Goal: Book appointment/travel/reservation

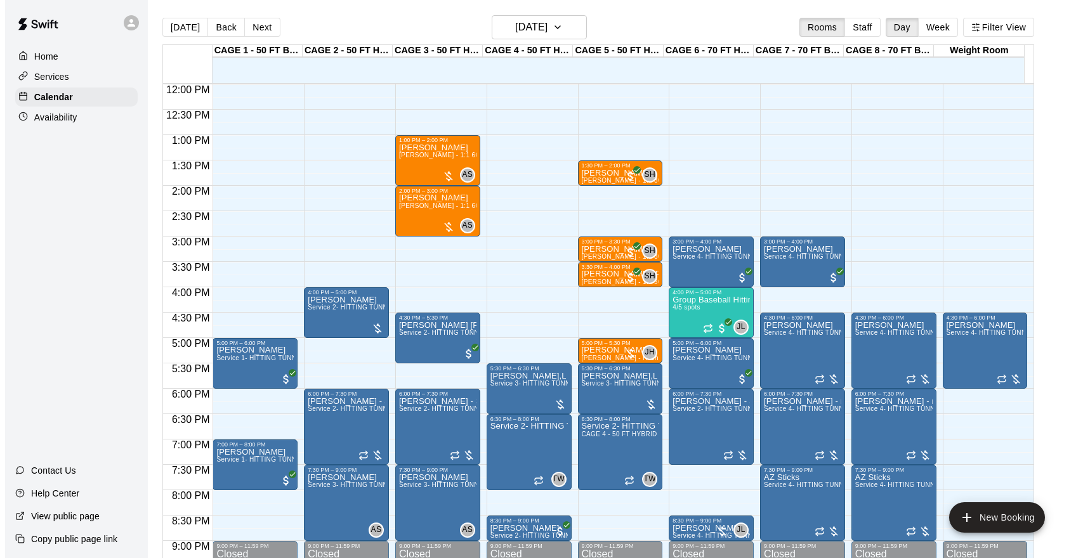
scroll to position [609, 0]
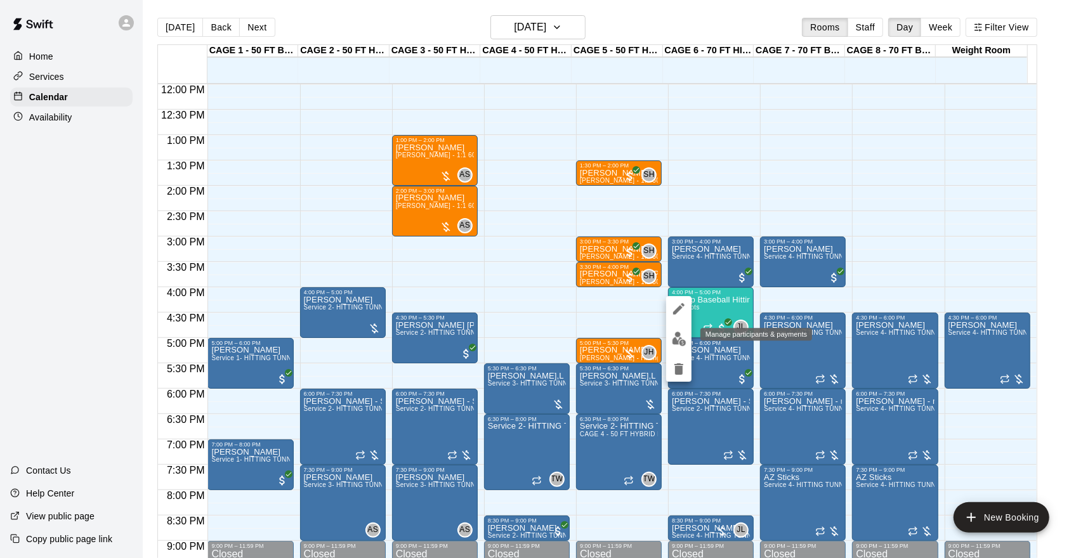
click at [677, 340] on img "edit" at bounding box center [679, 339] width 15 height 15
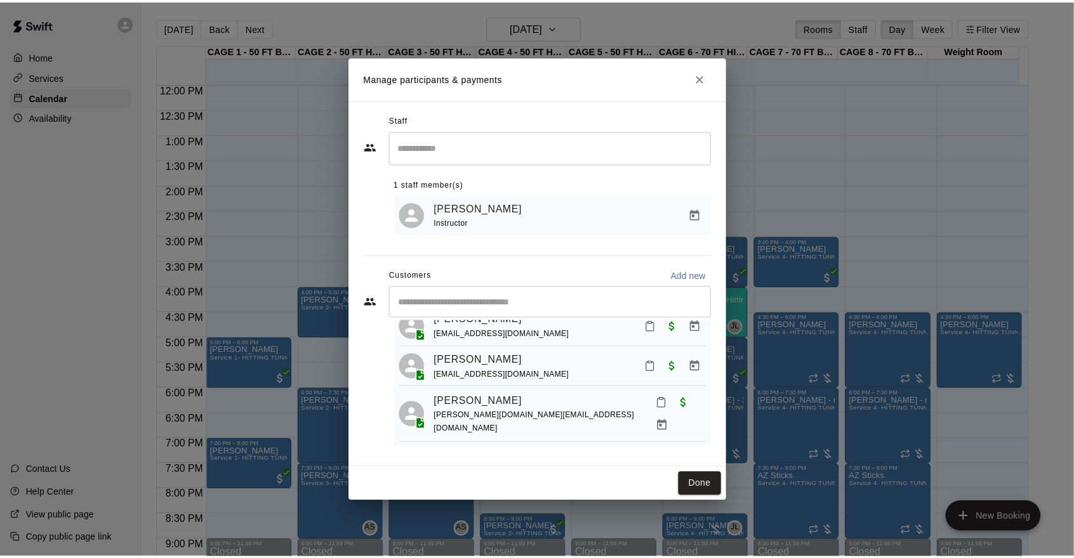
scroll to position [0, 0]
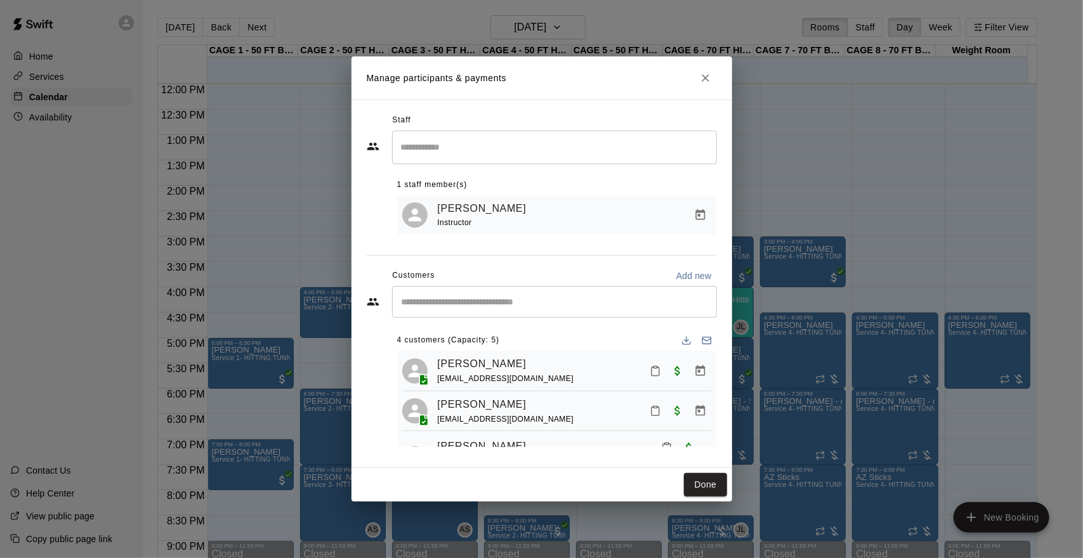
click at [703, 79] on icon "Close" at bounding box center [705, 78] width 13 height 13
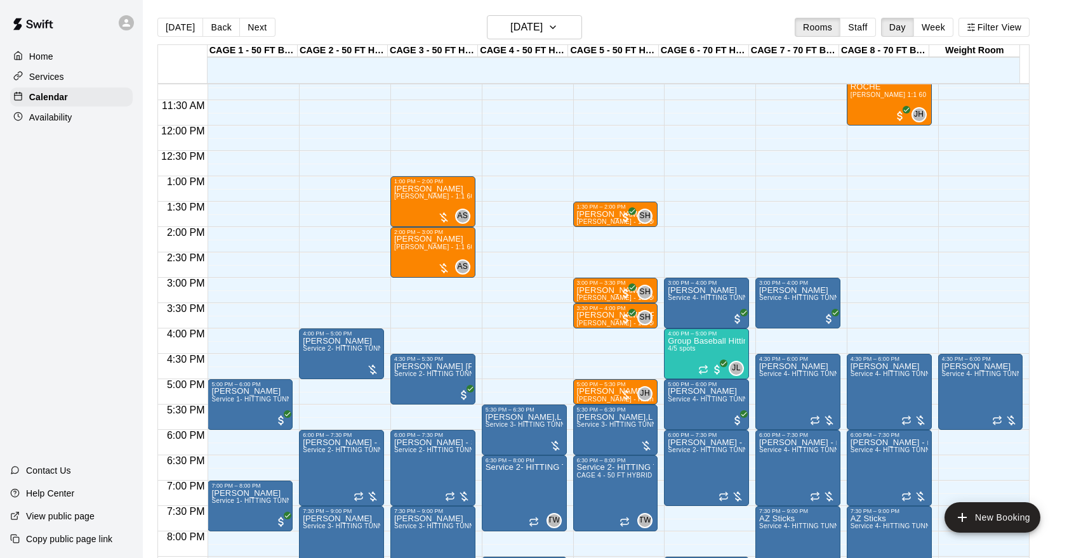
scroll to position [567, 0]
click at [253, 25] on button "Next" at bounding box center [257, 27] width 36 height 19
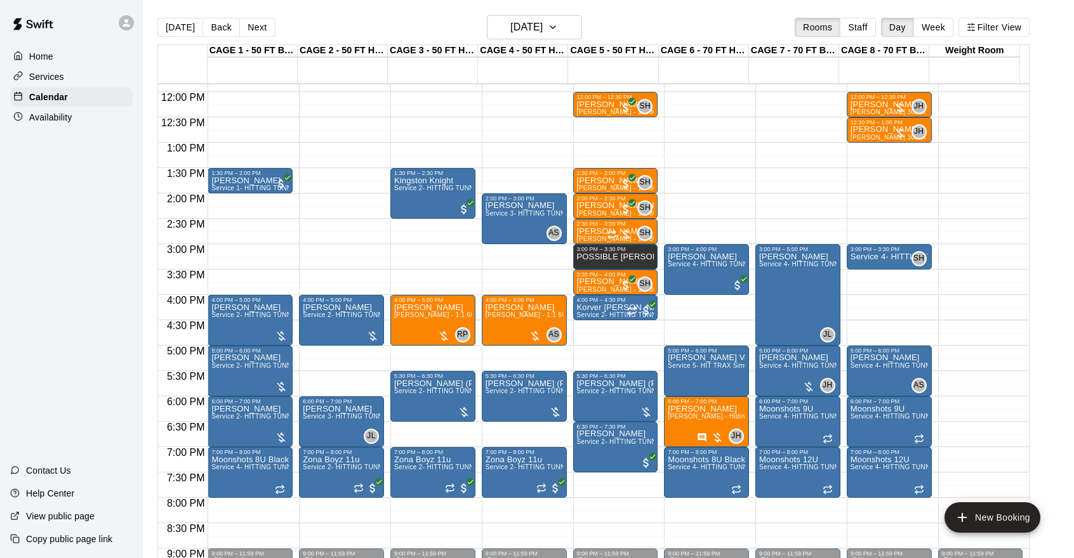
scroll to position [602, 0]
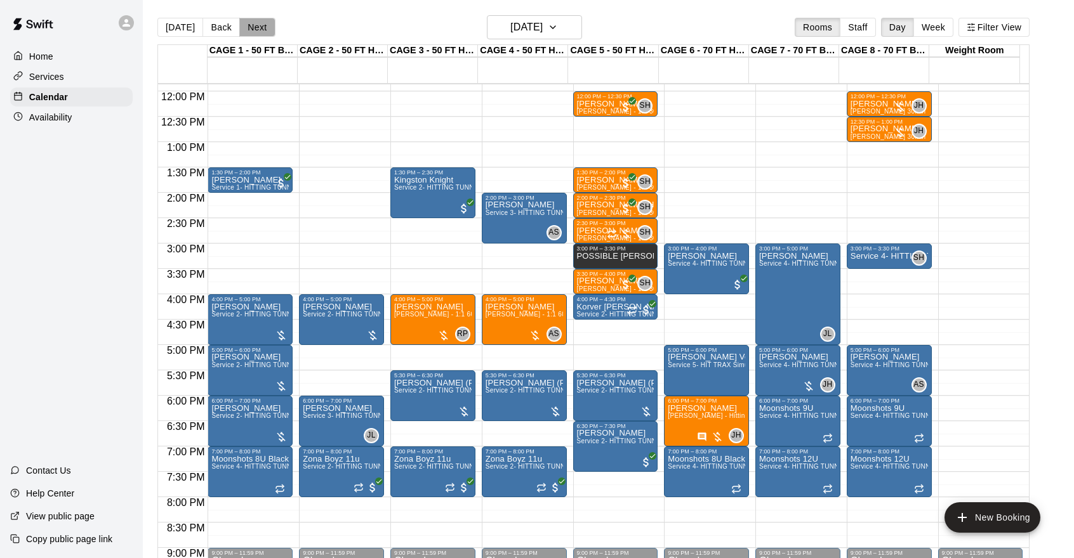
click at [254, 34] on button "Next" at bounding box center [257, 27] width 36 height 19
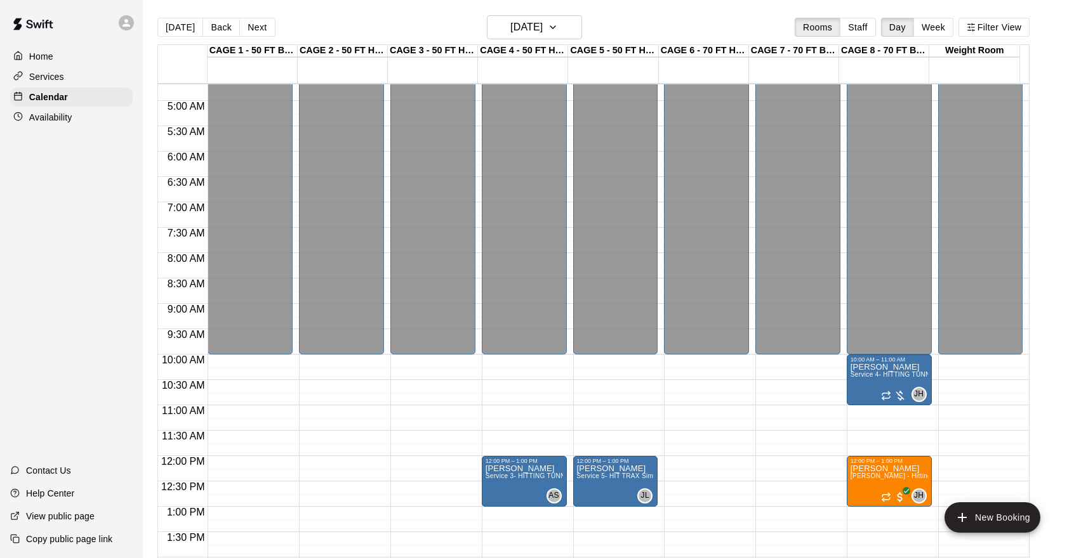
scroll to position [236, 0]
click at [857, 23] on button "Staff" at bounding box center [858, 27] width 36 height 19
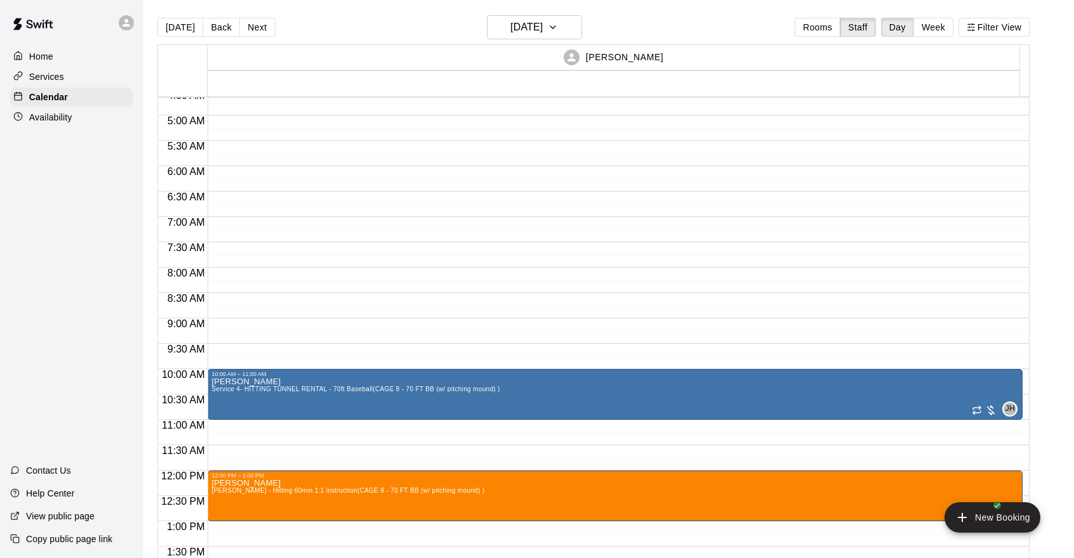
click at [598, 55] on div "[PERSON_NAME]" at bounding box center [613, 57] width 809 height 25
click at [981, 32] on button "Filter View" at bounding box center [993, 27] width 71 height 19
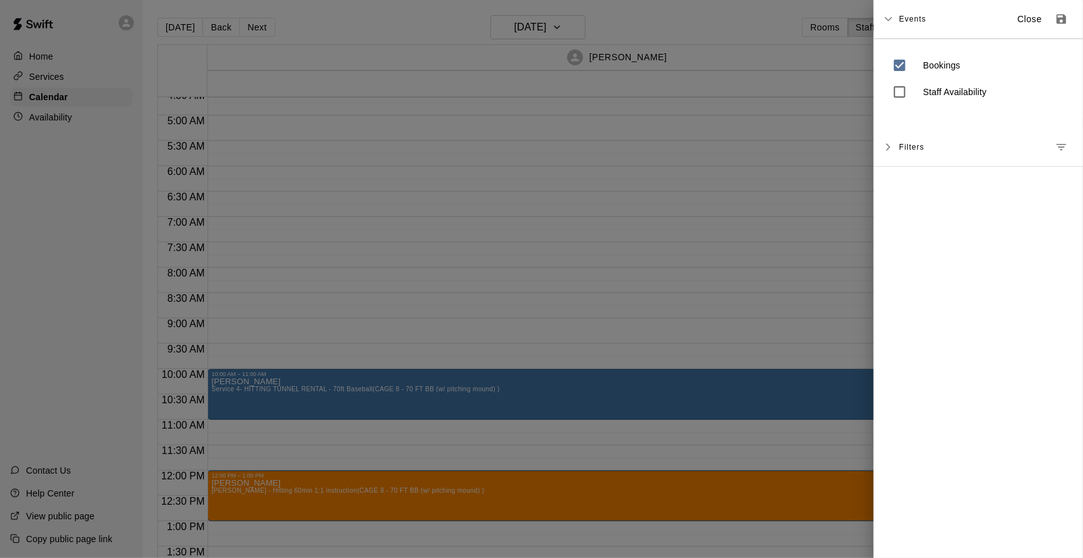
click at [903, 145] on span "Filters" at bounding box center [911, 147] width 25 height 23
click at [1055, 145] on icon "Manage filters" at bounding box center [1061, 147] width 13 height 13
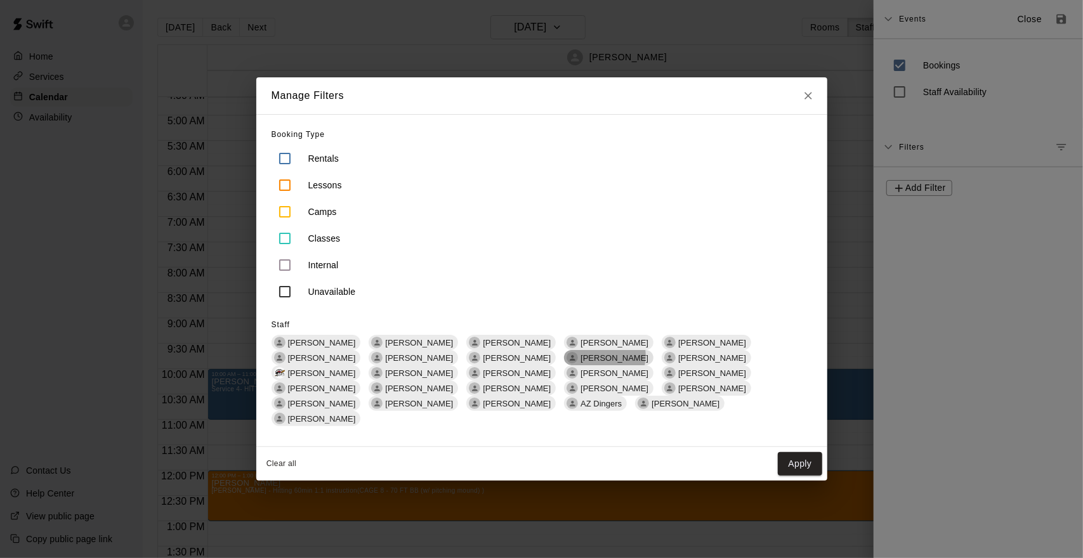
click at [576, 363] on span "[PERSON_NAME]" at bounding box center [615, 359] width 78 height 10
click at [812, 459] on button "Apply" at bounding box center [800, 464] width 44 height 23
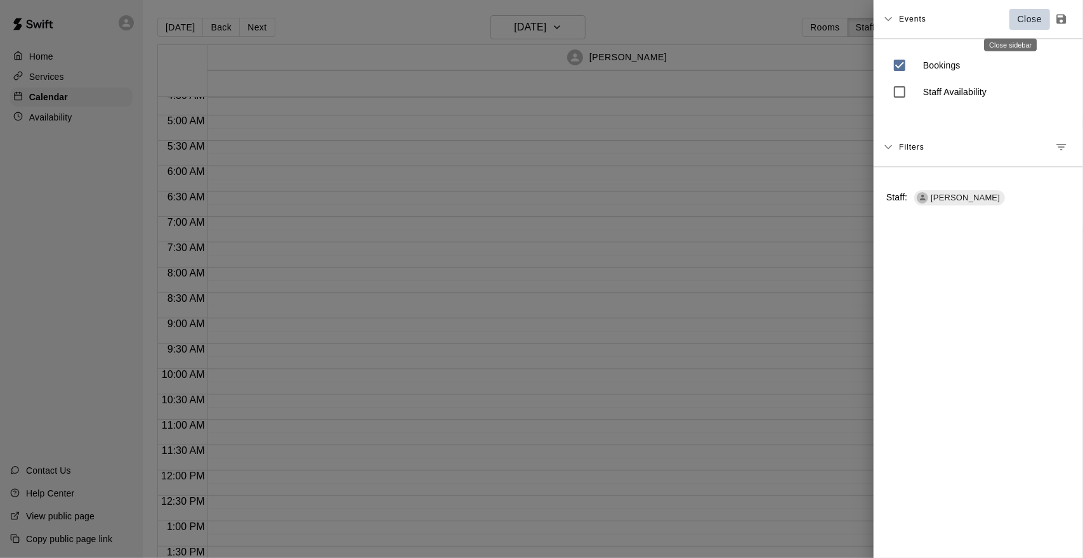
click at [1018, 24] on p "Close" at bounding box center [1030, 19] width 25 height 13
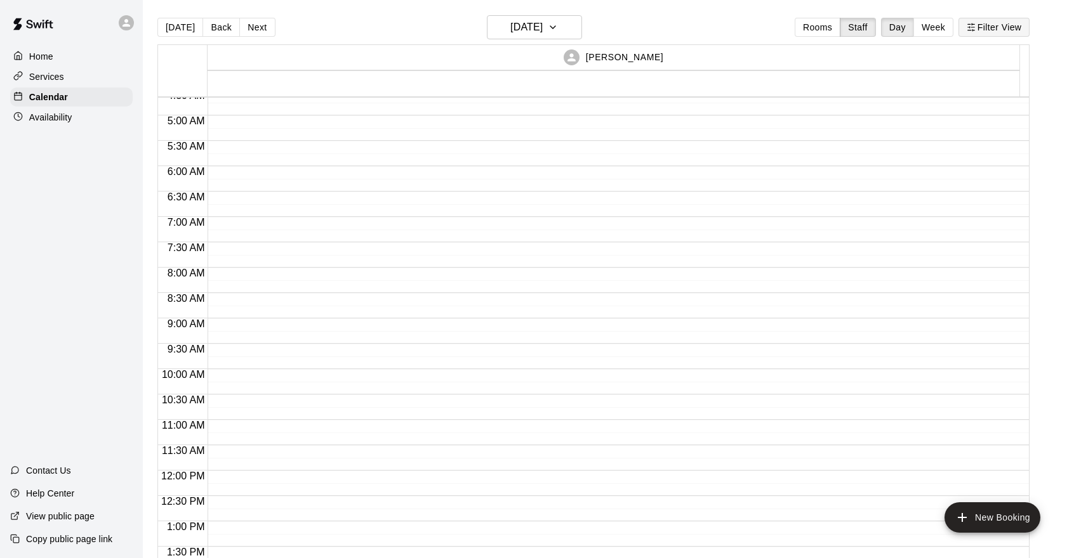
click at [1008, 21] on button "Filter View" at bounding box center [993, 27] width 71 height 19
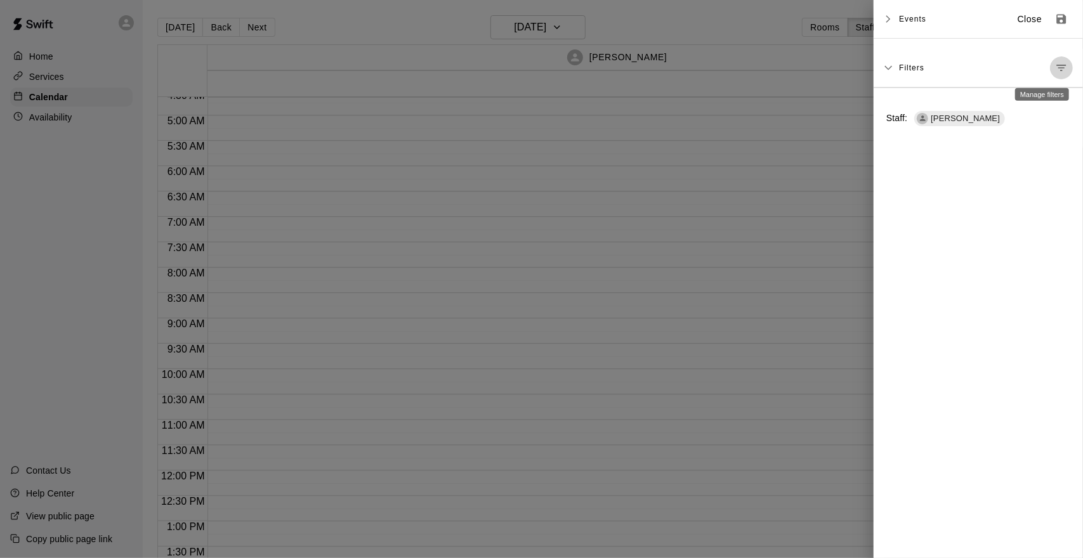
click at [1055, 69] on icon "Manage filters" at bounding box center [1061, 68] width 13 height 13
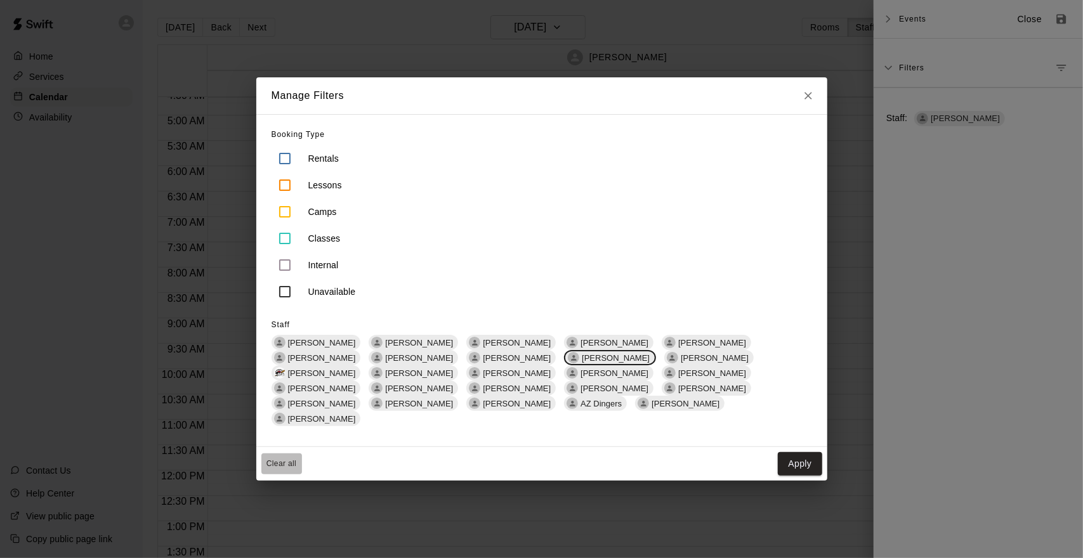
click at [289, 456] on button "Clear all" at bounding box center [281, 464] width 41 height 21
click at [793, 454] on button "Apply" at bounding box center [800, 464] width 44 height 23
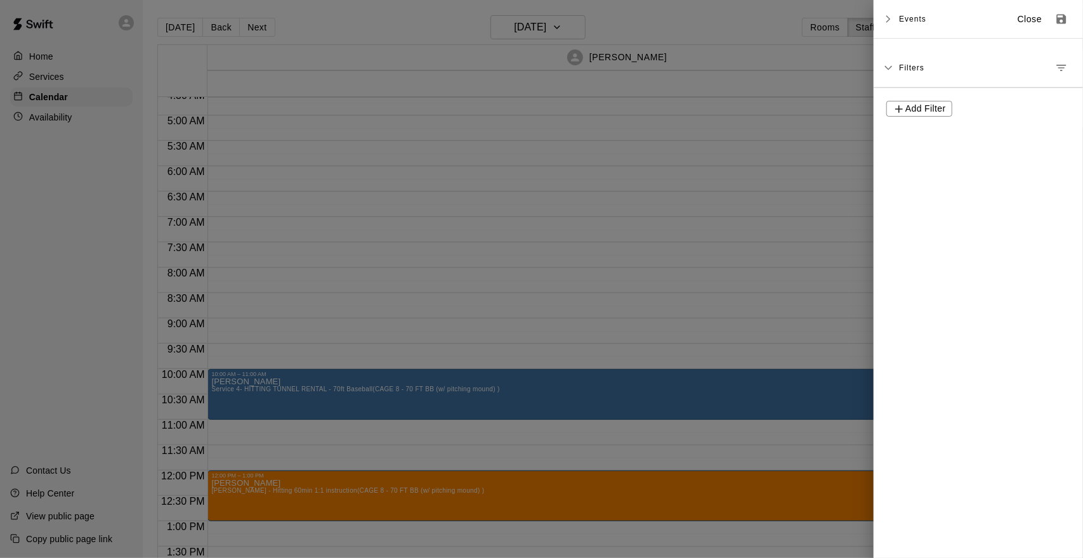
click at [1018, 20] on p "Close" at bounding box center [1030, 19] width 25 height 13
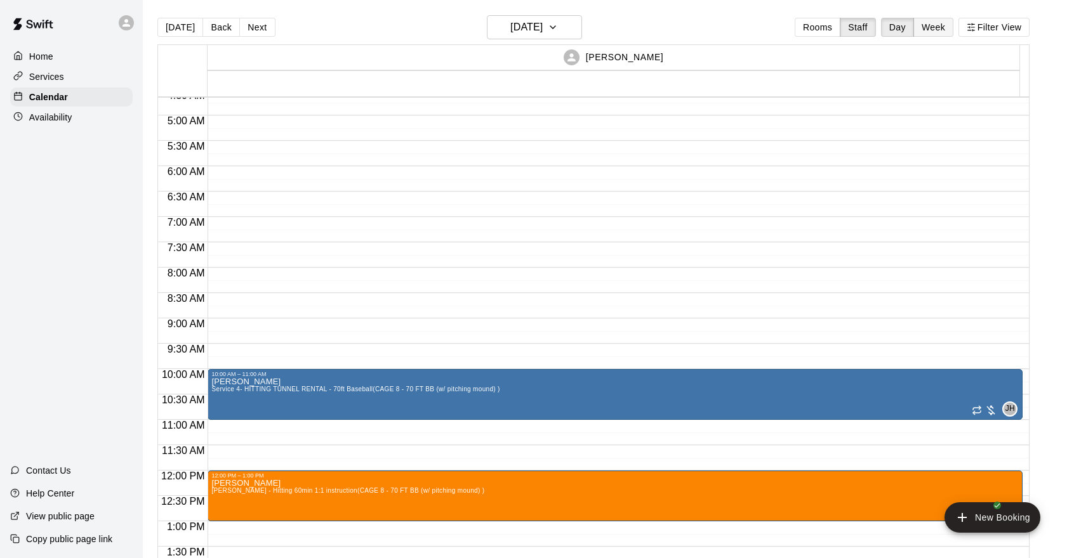
click at [939, 25] on button "Week" at bounding box center [933, 27] width 40 height 19
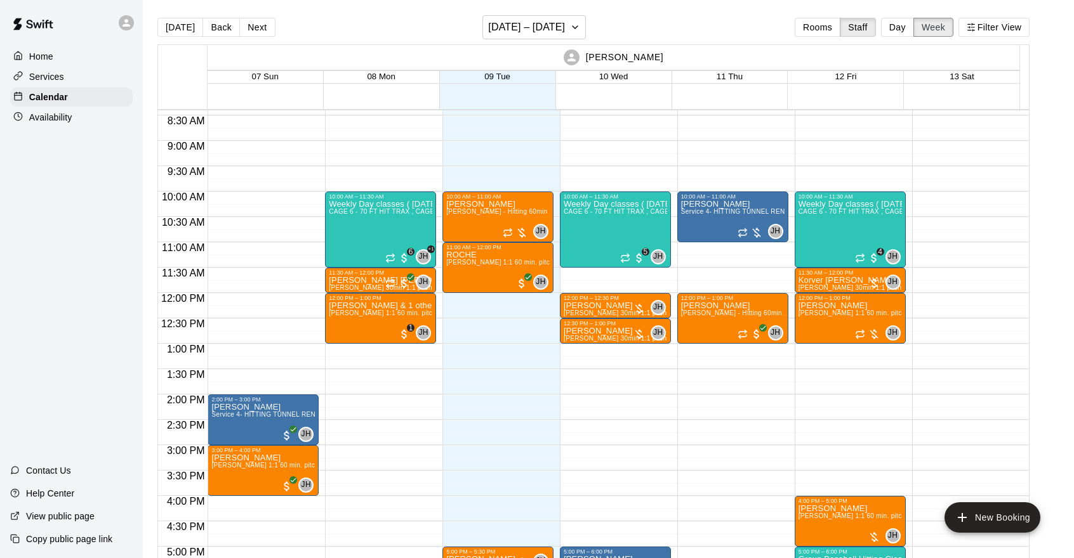
scroll to position [424, 0]
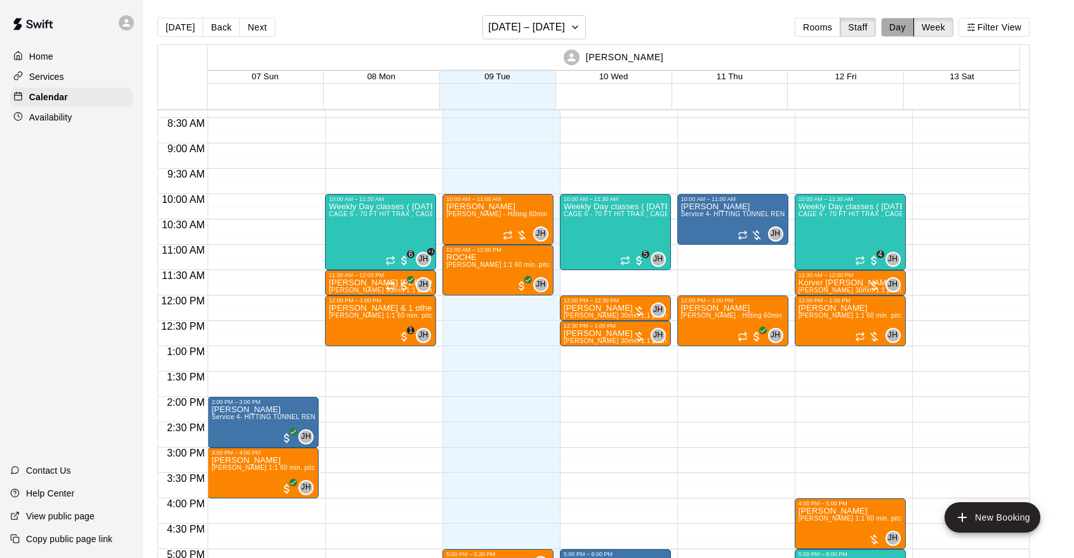
click at [914, 24] on button "Day" at bounding box center [897, 27] width 33 height 19
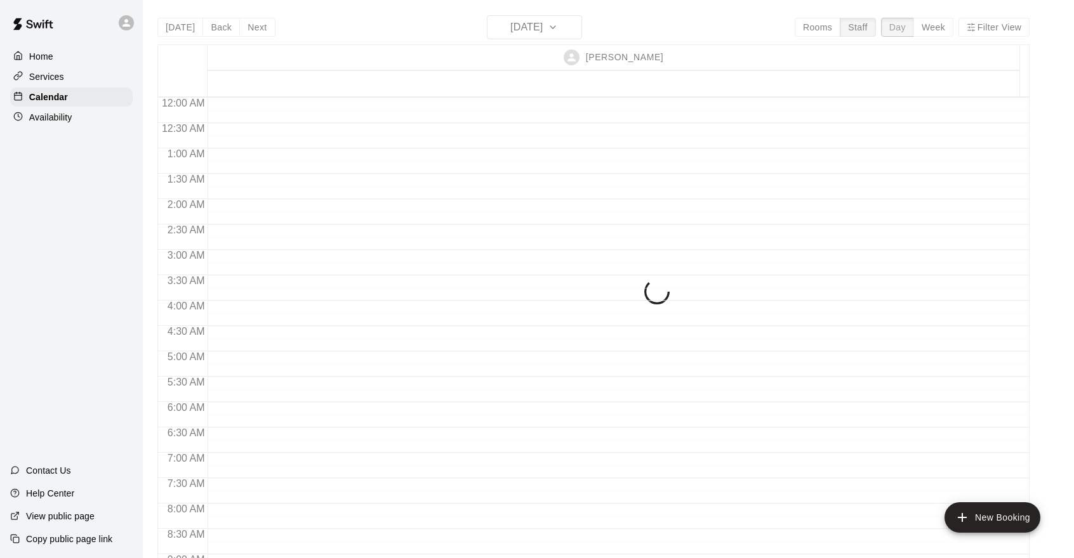
scroll to position [421, 0]
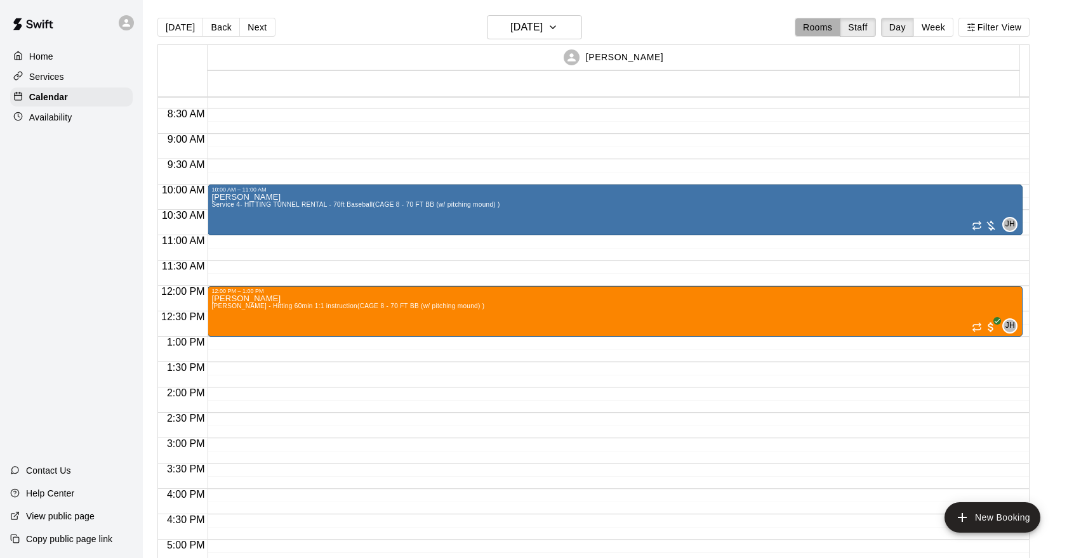
click at [820, 24] on button "Rooms" at bounding box center [818, 27] width 46 height 19
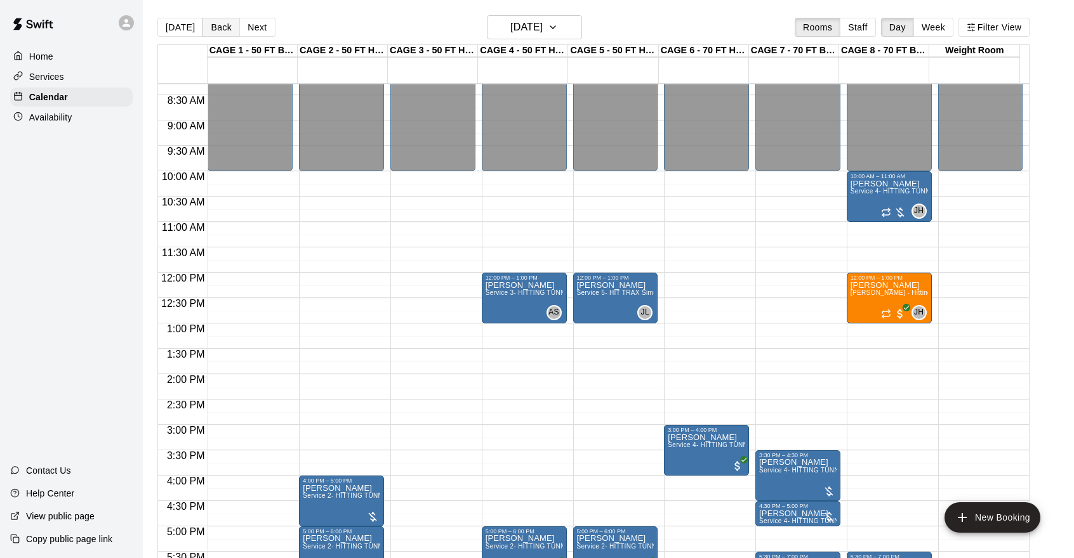
click at [212, 29] on button "Back" at bounding box center [220, 27] width 37 height 19
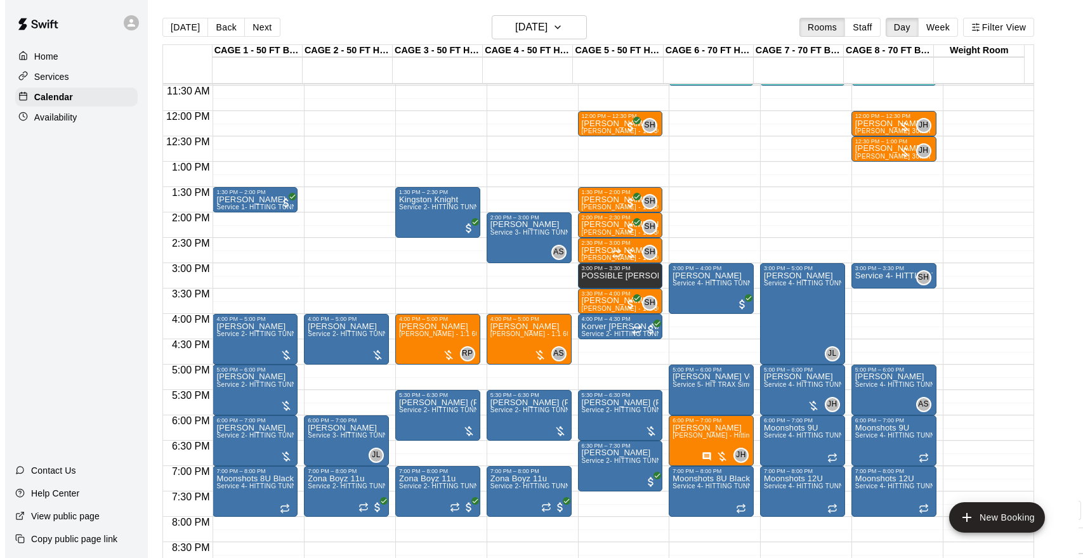
scroll to position [583, 0]
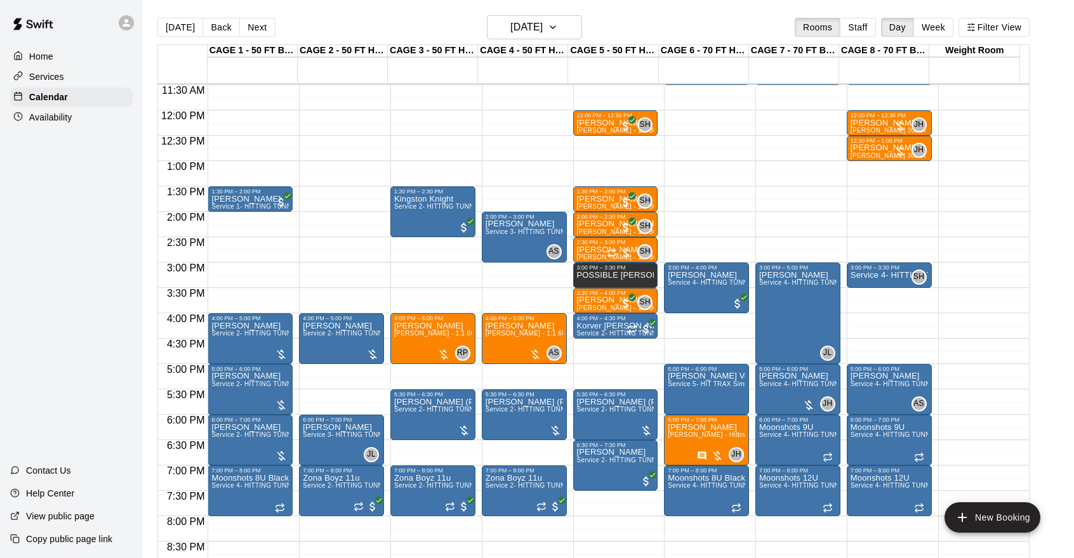
click at [680, 323] on div "12:00 AM – 10:00 AM Closed 10:00 AM – 11:30 AM Weekly Day classes ( [DATE],[DAT…" at bounding box center [706, 110] width 85 height 1219
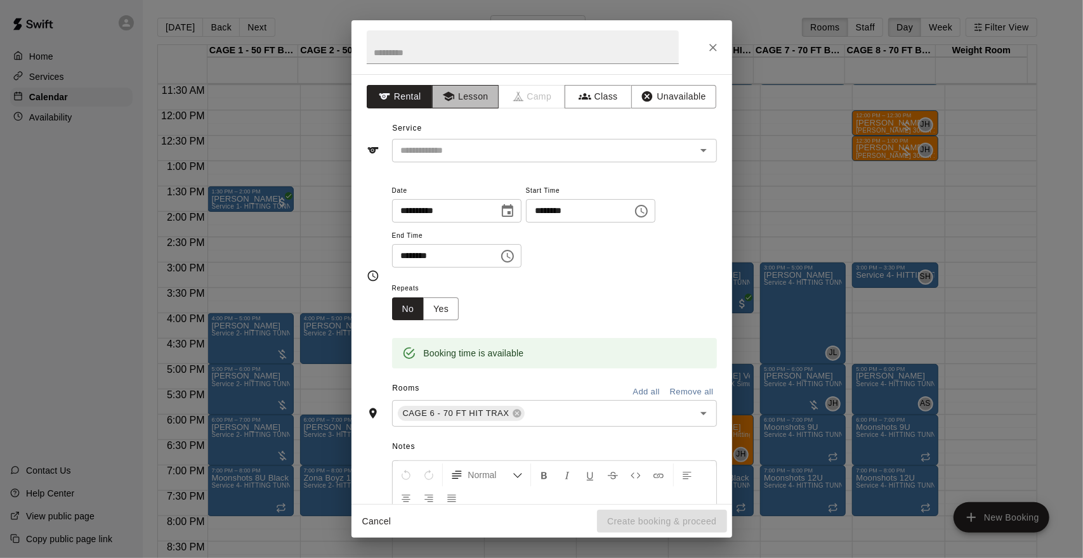
click at [479, 101] on button "Lesson" at bounding box center [465, 96] width 67 height 23
click at [459, 55] on input "text" at bounding box center [523, 47] width 312 height 34
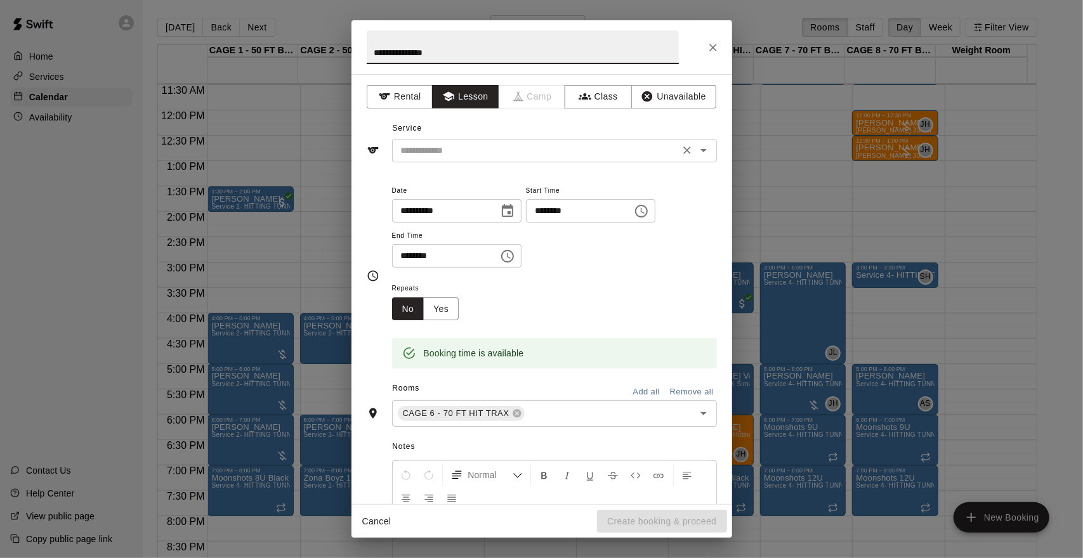
type input "**********"
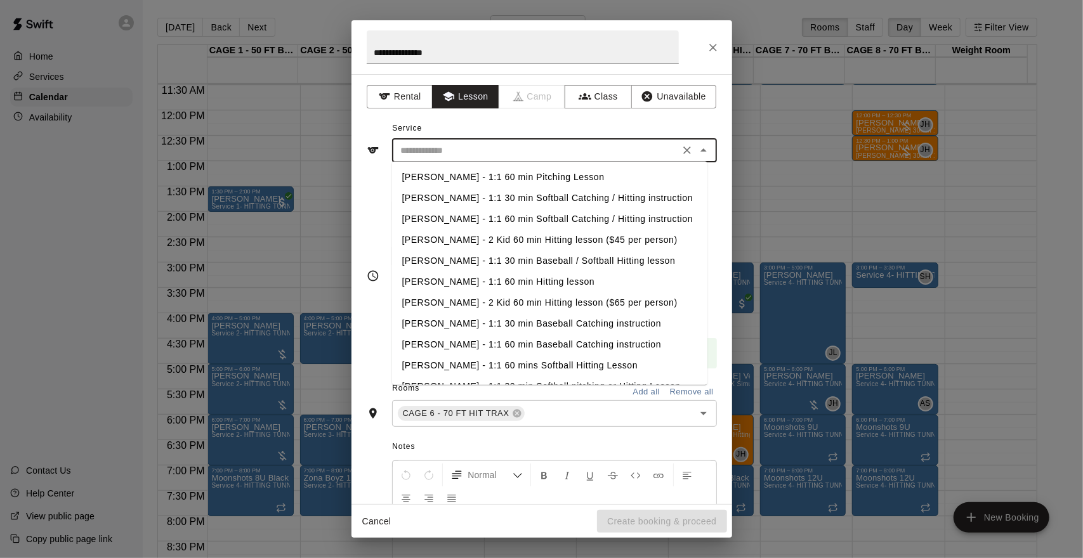
click at [450, 148] on input "text" at bounding box center [536, 151] width 280 height 16
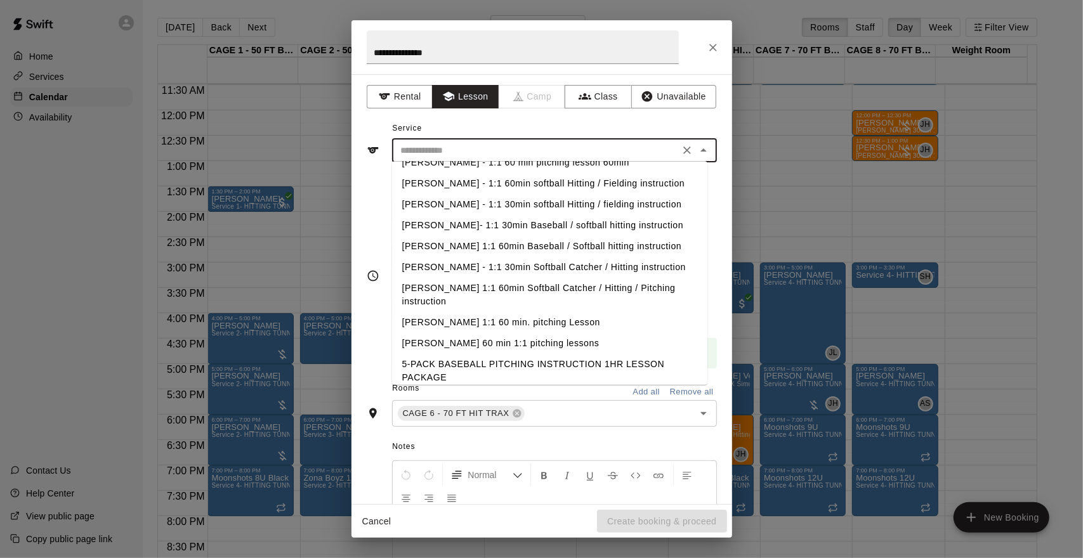
scroll to position [350, 0]
click at [480, 324] on li "[PERSON_NAME] 1:1 60 min. pitching Lesson" at bounding box center [549, 322] width 315 height 21
type input "**********"
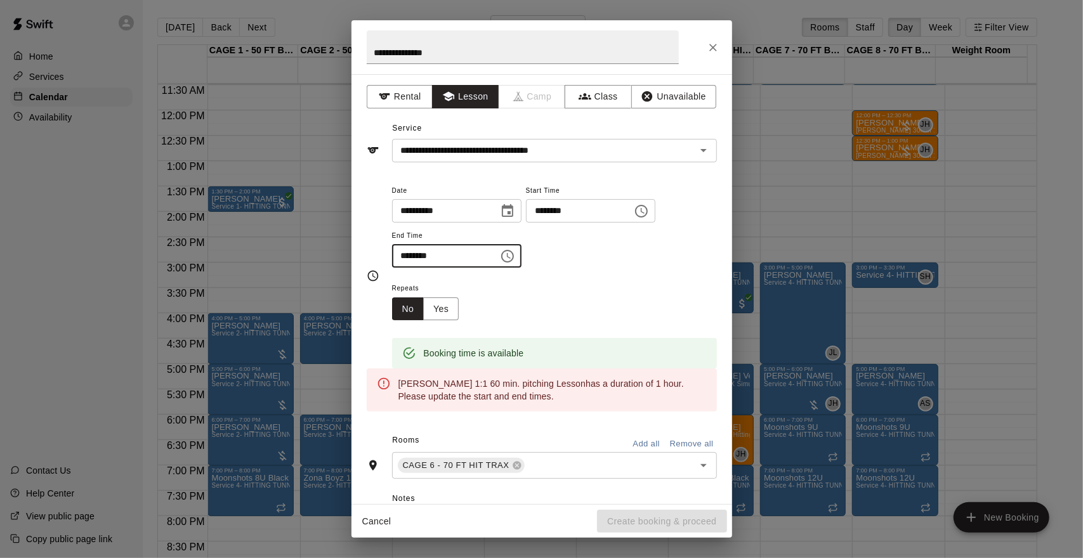
click at [486, 256] on input "********" at bounding box center [441, 255] width 98 height 23
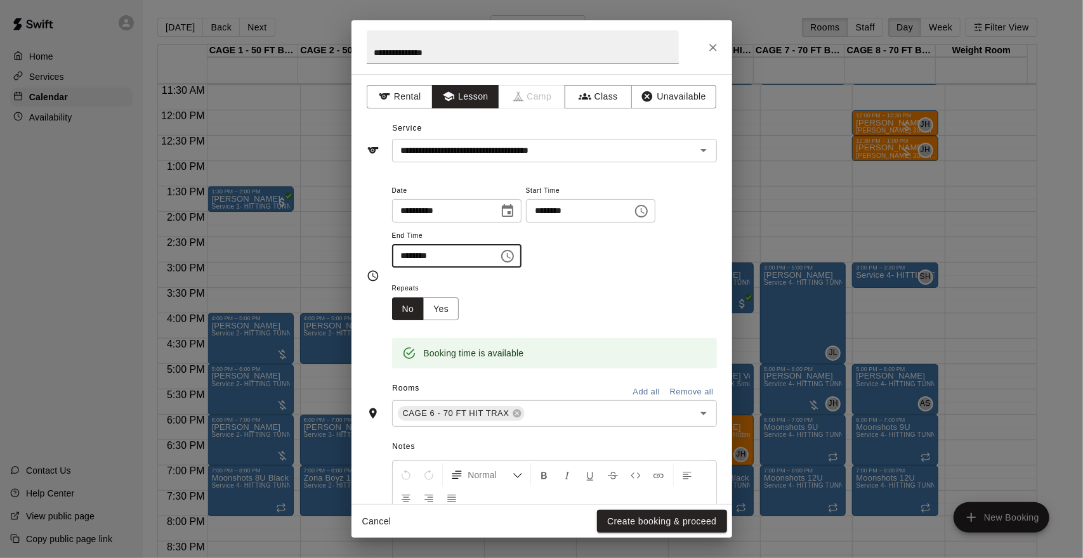
type input "********"
click at [554, 281] on div "Repeats No Yes" at bounding box center [554, 301] width 325 height 40
click at [635, 516] on button "Create booking & proceed" at bounding box center [661, 521] width 129 height 23
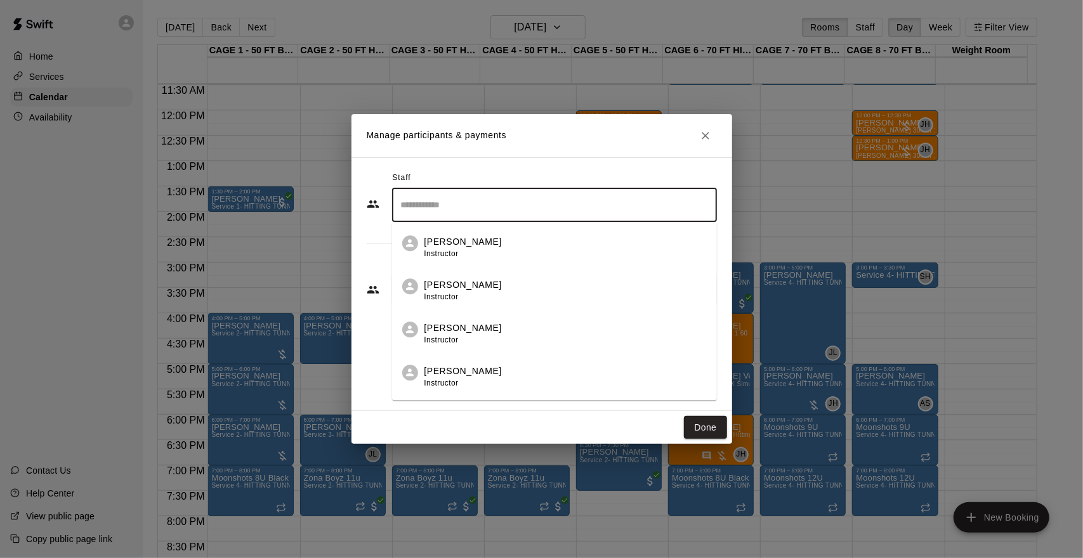
click at [495, 214] on input "Search staff" at bounding box center [555, 205] width 314 height 22
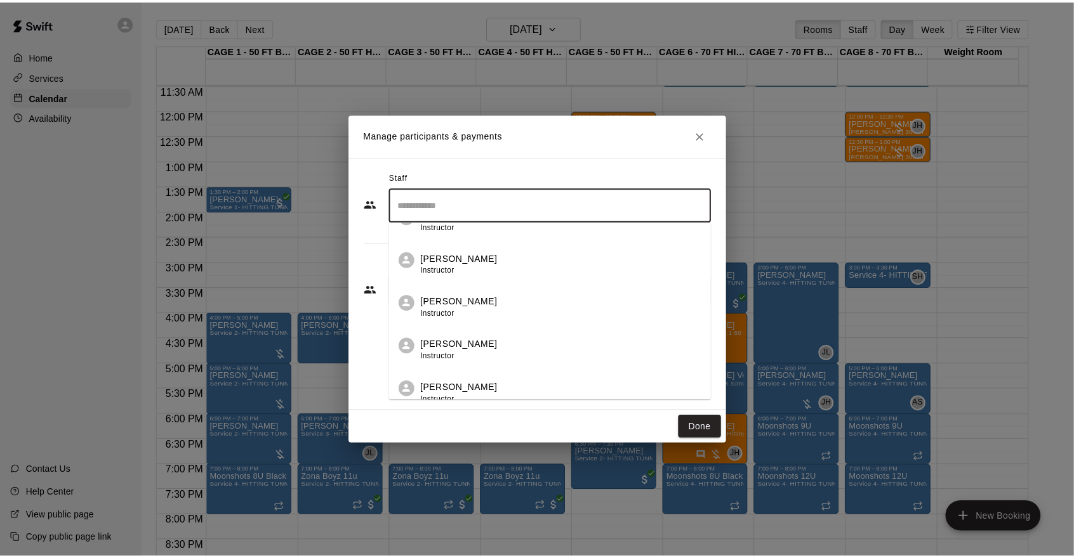
scroll to position [204, 0]
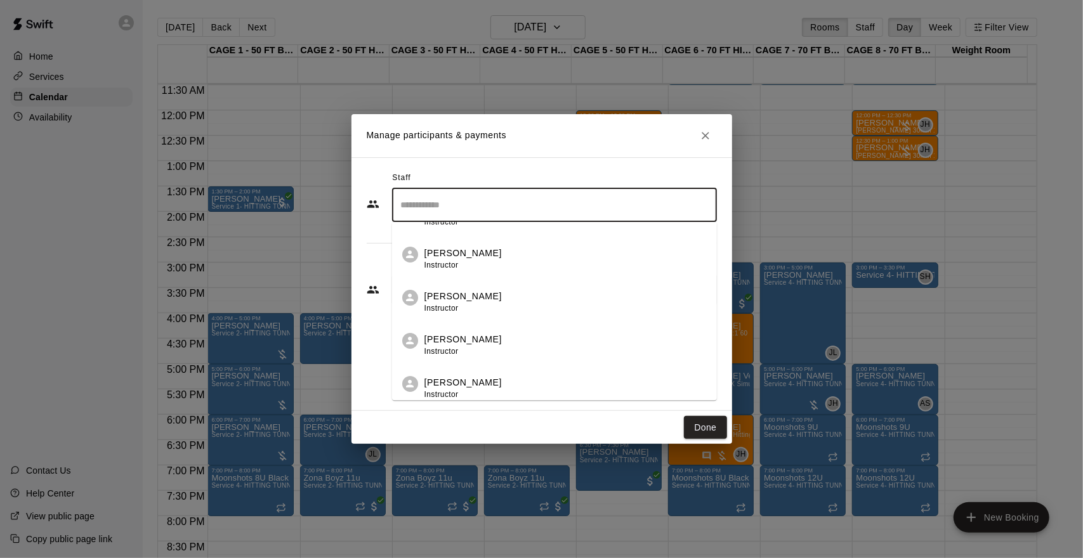
click at [481, 290] on div "[PERSON_NAME] Instructor" at bounding box center [566, 302] width 282 height 25
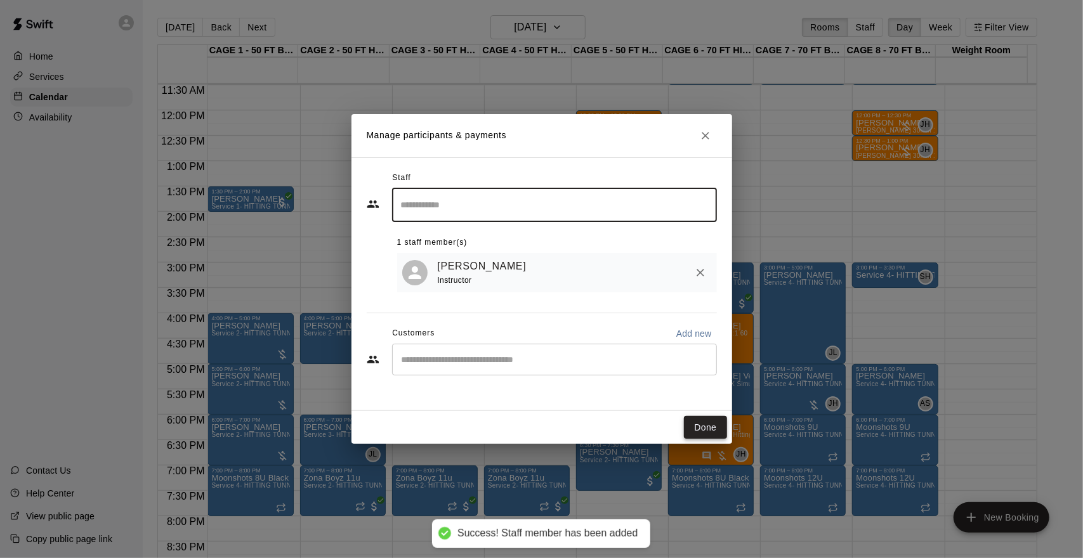
click at [711, 430] on button "Done" at bounding box center [705, 427] width 43 height 23
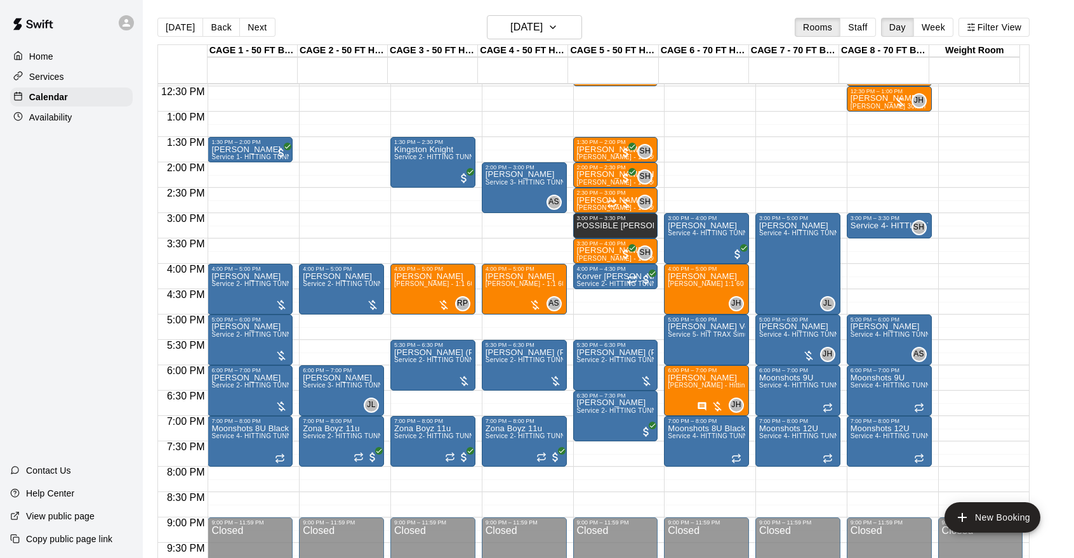
scroll to position [637, 0]
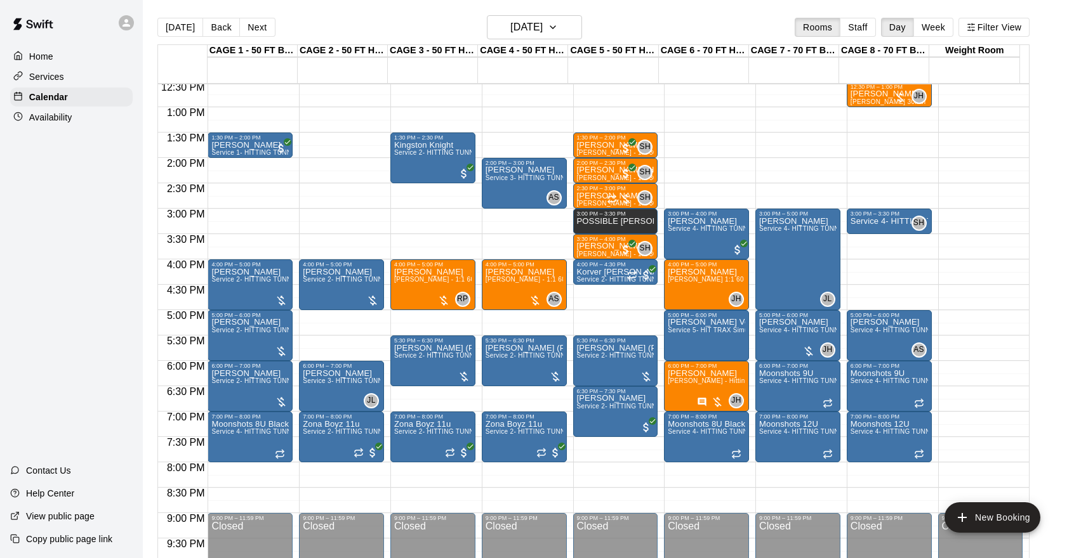
click at [626, 364] on div at bounding box center [537, 279] width 1074 height 558
